Goal: Task Accomplishment & Management: Use online tool/utility

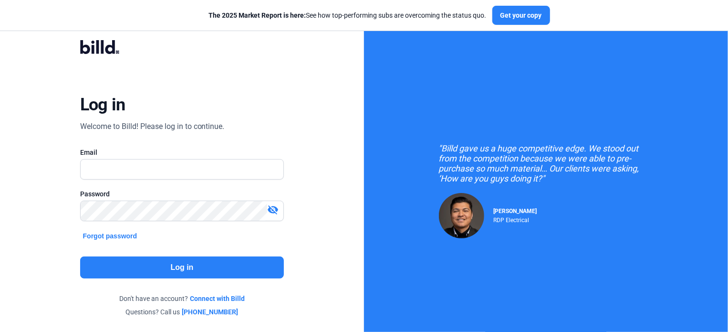
click at [111, 168] on input "text" at bounding box center [182, 169] width 203 height 20
type input "[EMAIL_ADDRESS][DOMAIN_NAME]"
click at [186, 264] on button "Log in" at bounding box center [182, 267] width 204 height 22
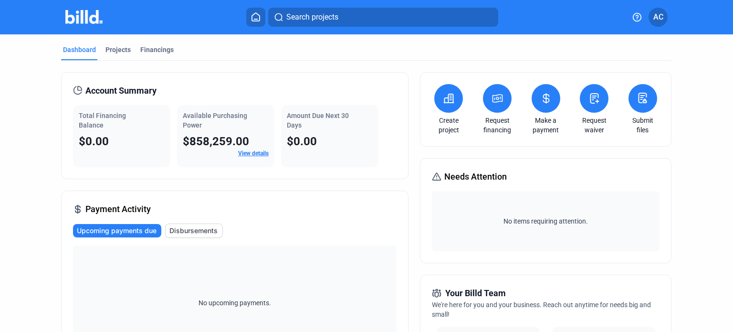
drag, startPoint x: 638, startPoint y: 98, endPoint x: 232, endPoint y: 193, distance: 417.3
click at [644, 100] on icon at bounding box center [644, 101] width 3 height 4
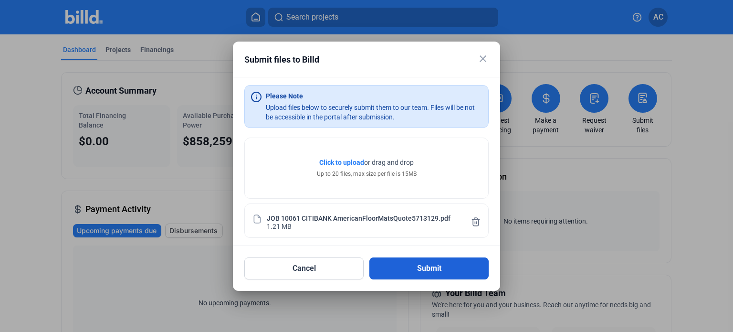
click at [434, 270] on button "Submit" at bounding box center [428, 268] width 119 height 22
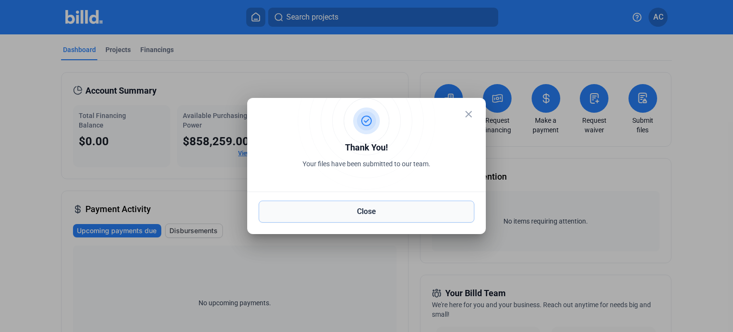
click at [357, 213] on button "Close" at bounding box center [367, 211] width 216 height 22
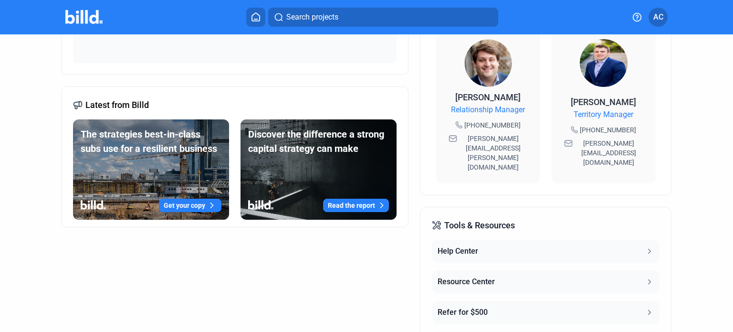
scroll to position [319, 0]
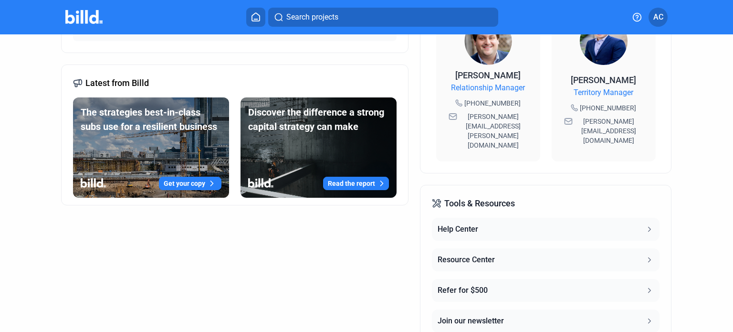
click at [646, 255] on icon at bounding box center [649, 259] width 9 height 9
